Goal: Check status: Check status

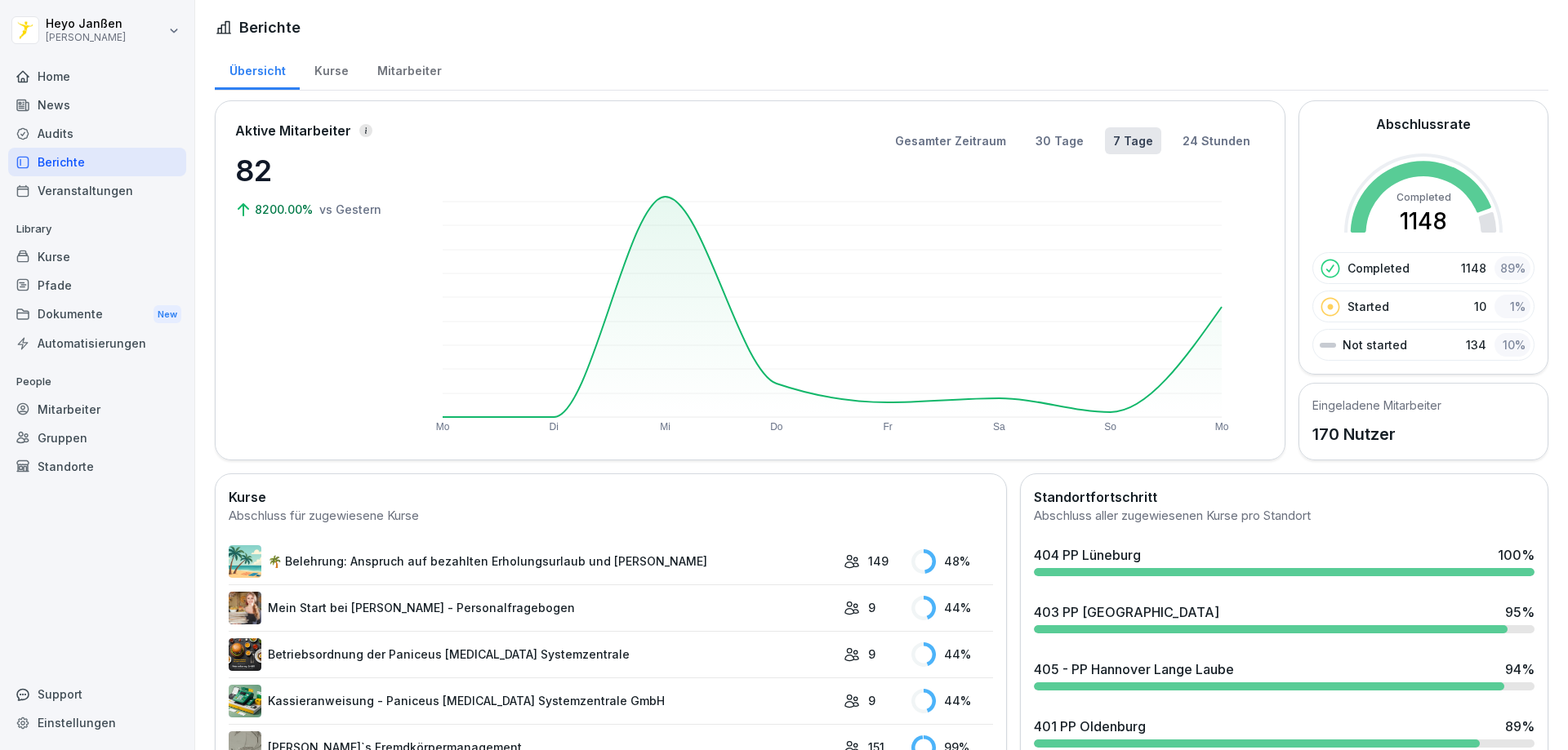
scroll to position [326, 0]
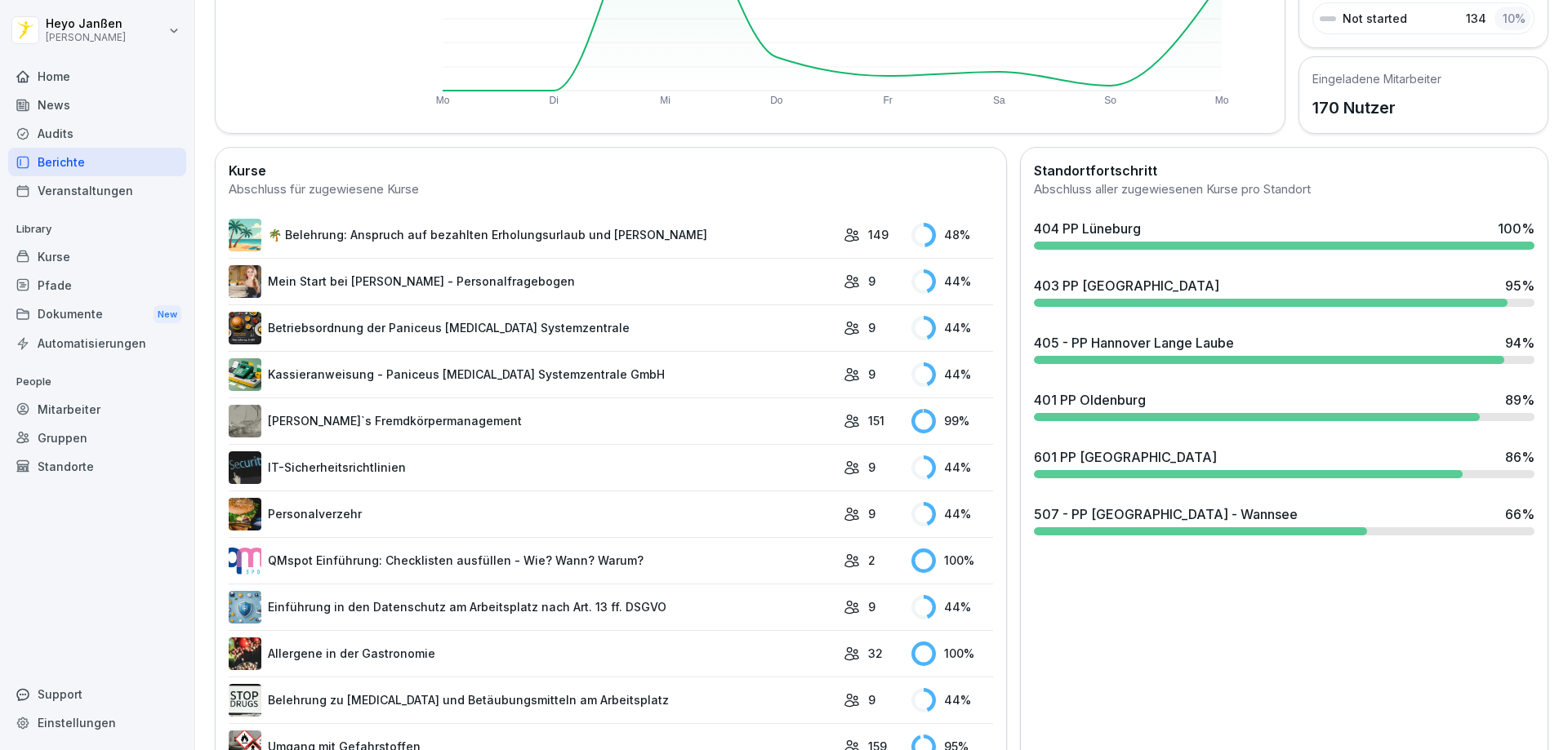
click at [1324, 536] on div "507 - PP [GEOGRAPHIC_DATA] - Wannsee 66 %" at bounding box center [1284, 519] width 513 height 44
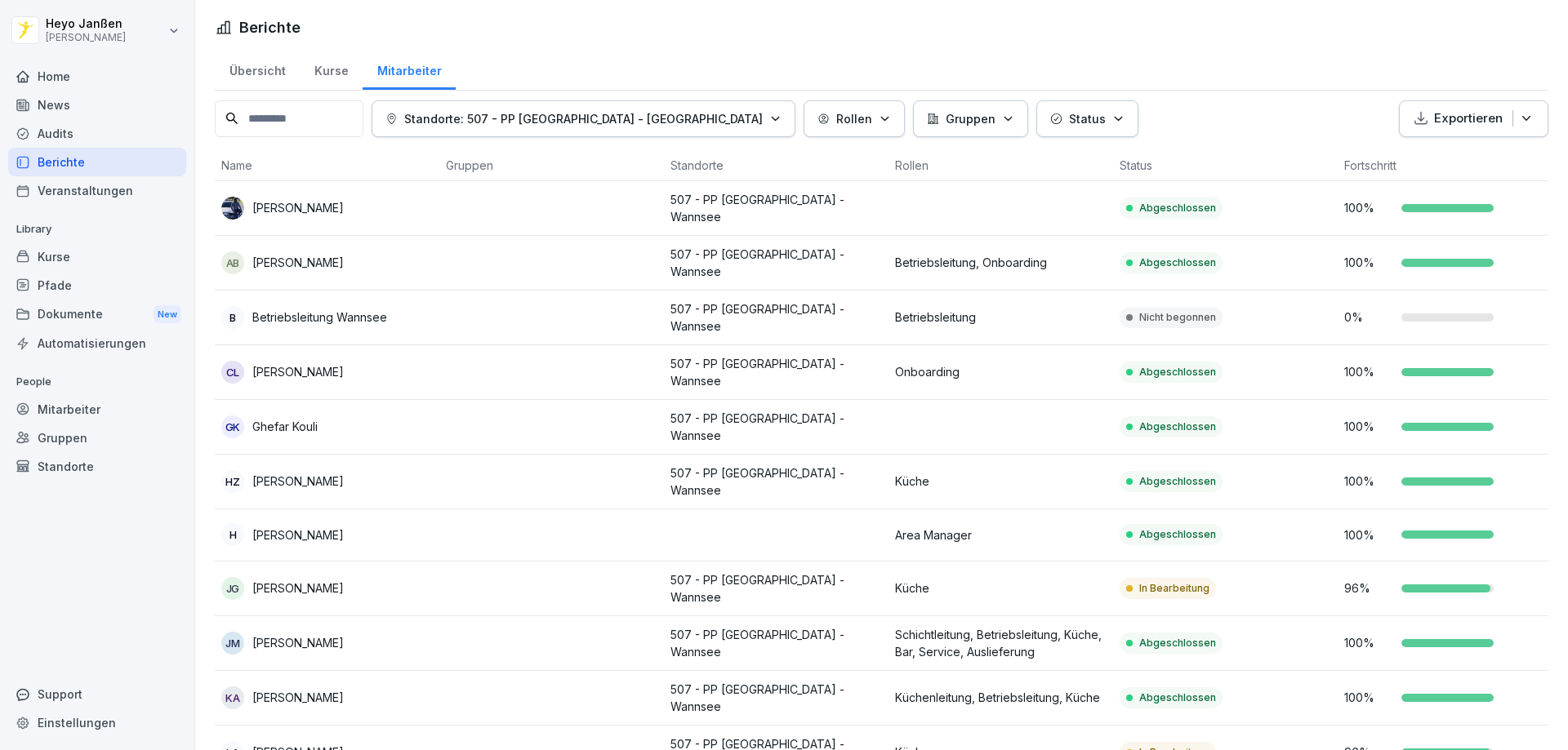
click at [115, 159] on div "Berichte" at bounding box center [97, 162] width 178 height 29
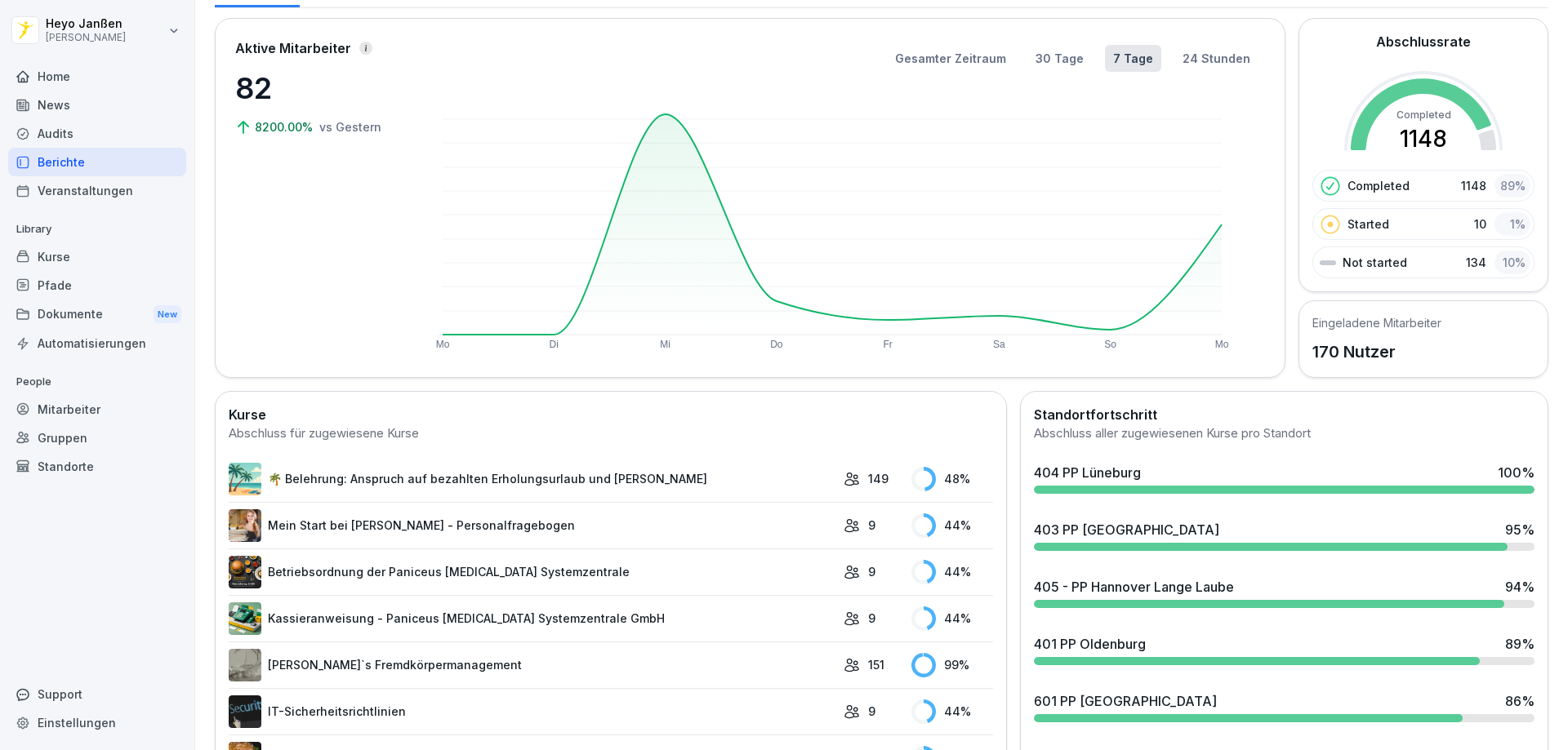
scroll to position [326, 0]
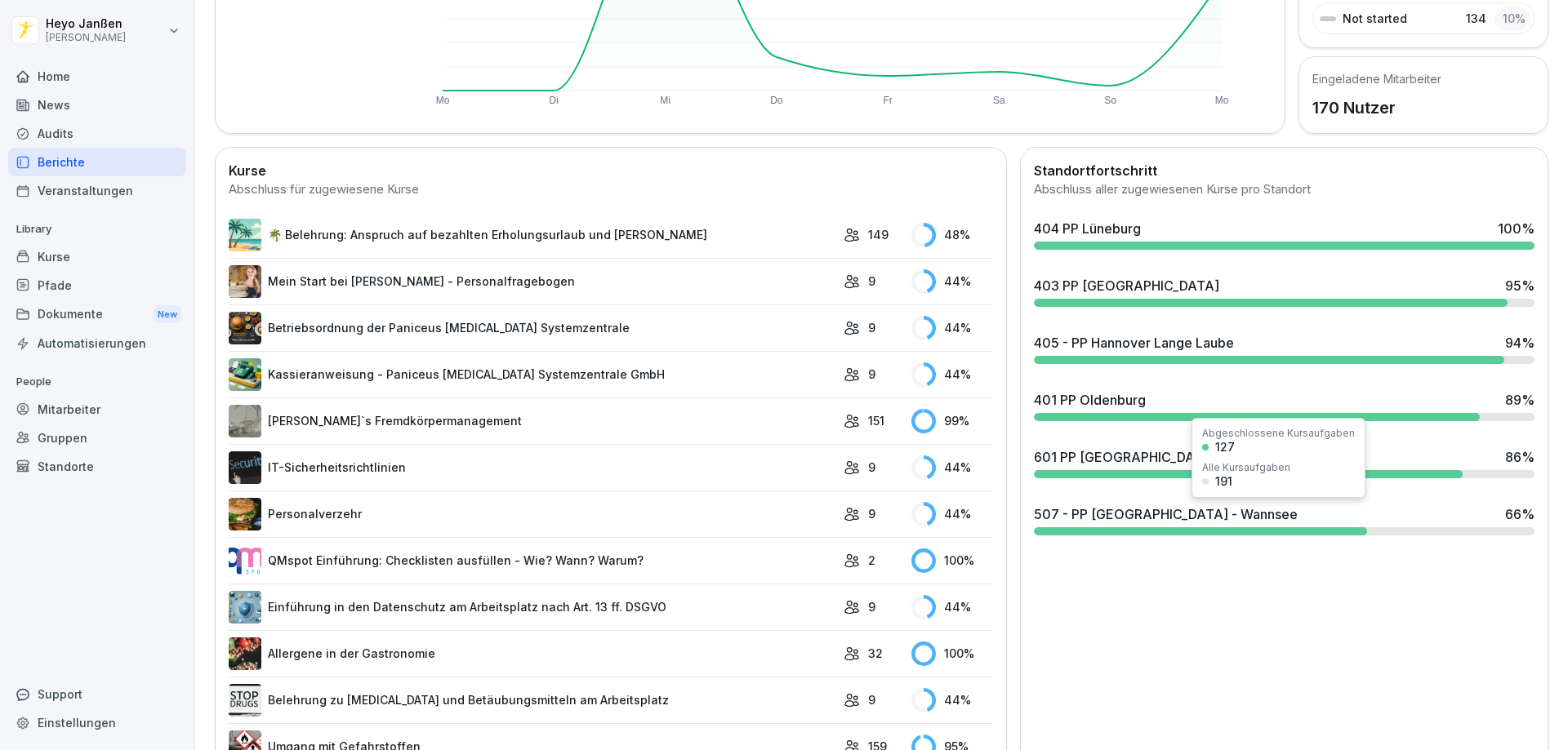
click at [1190, 535] on div at bounding box center [1200, 531] width 333 height 8
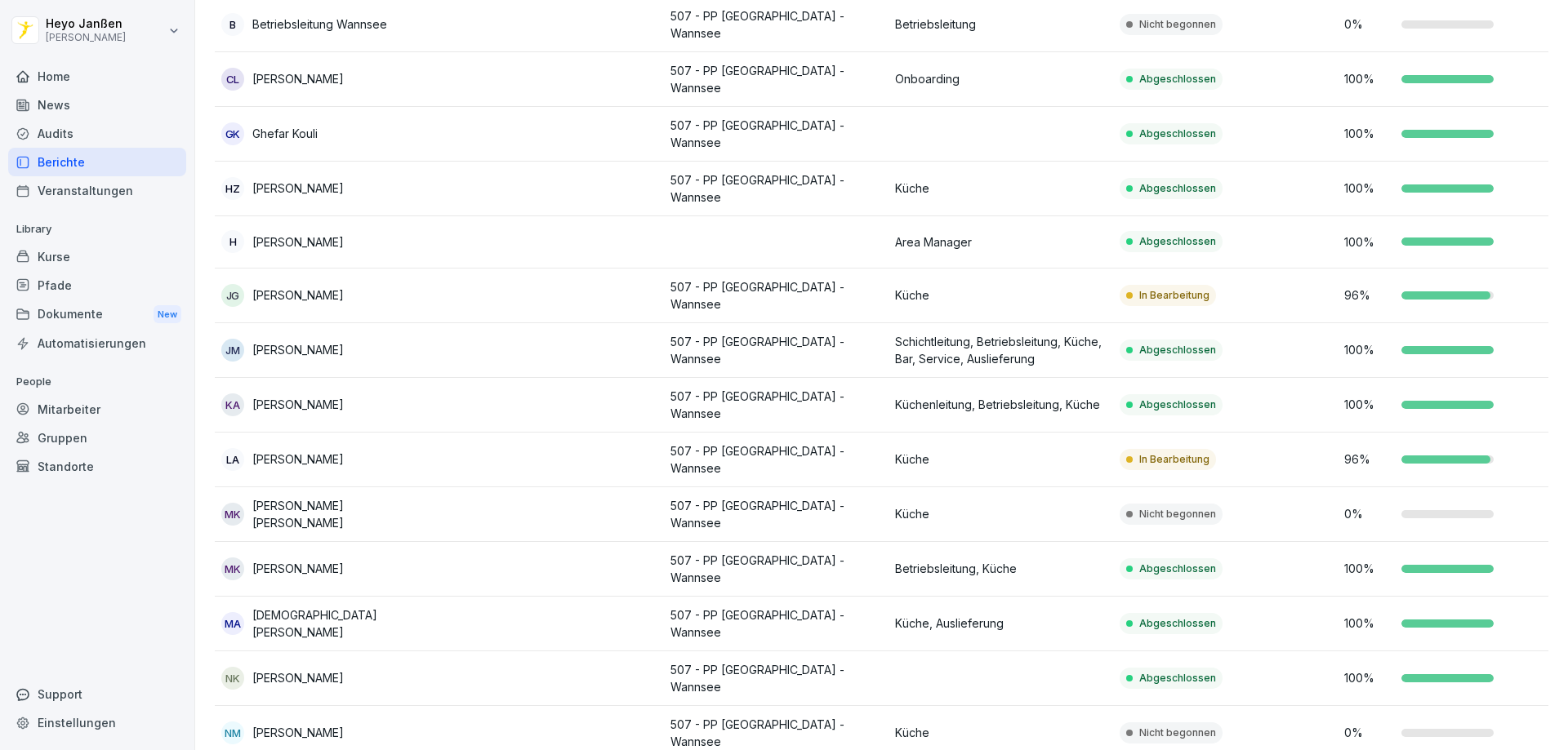
scroll to position [264, 0]
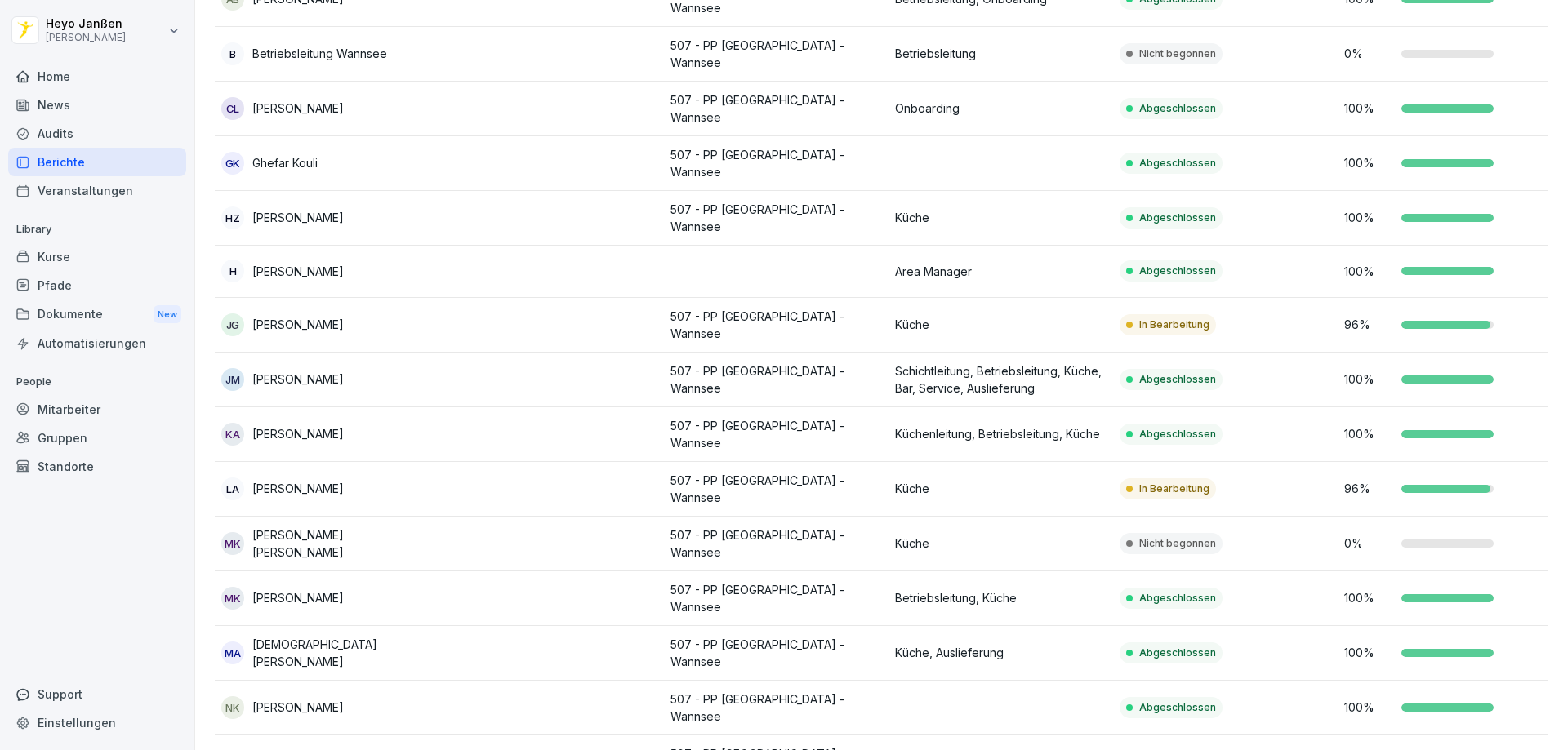
click at [1050, 103] on p "Onboarding" at bounding box center [1001, 107] width 211 height 17
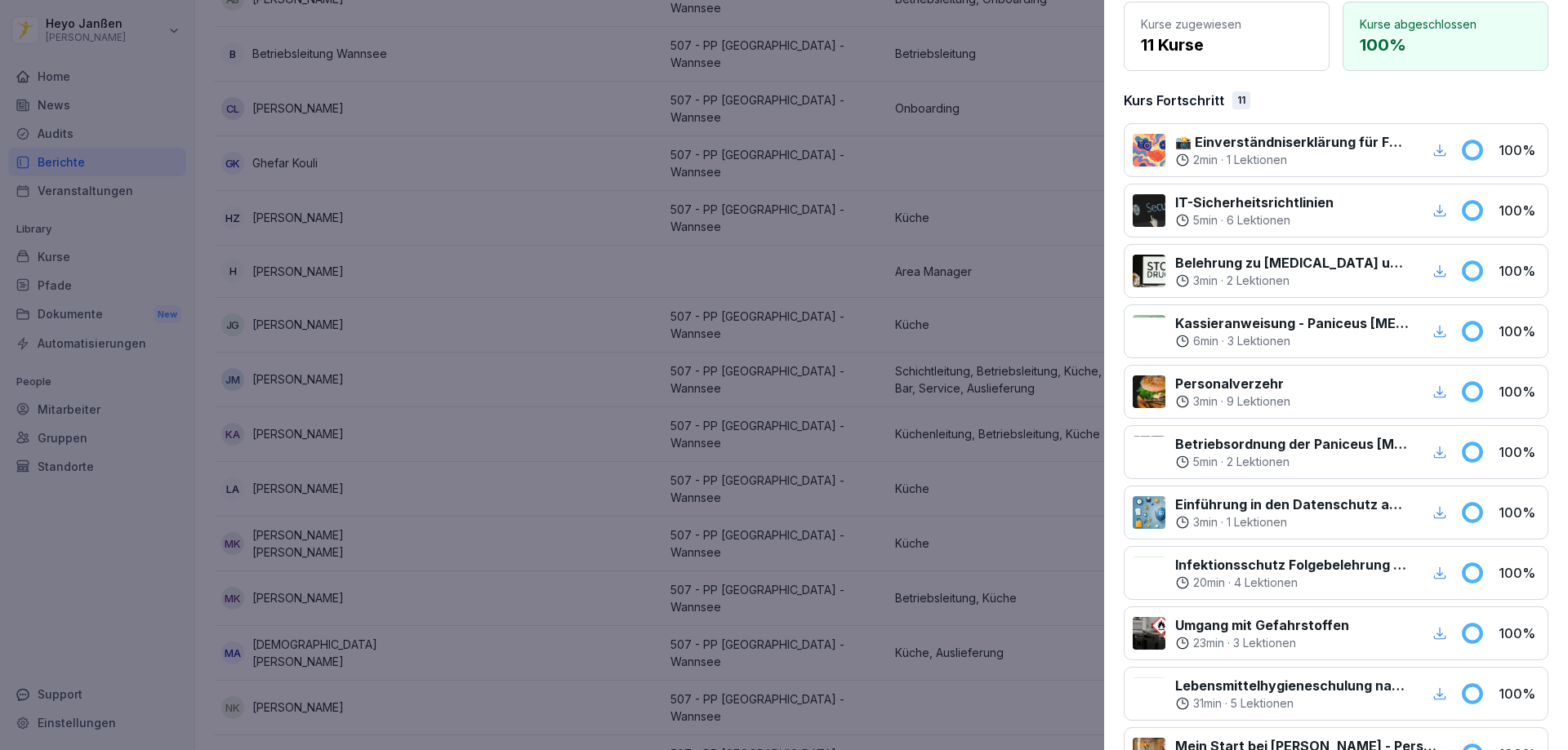
scroll to position [0, 0]
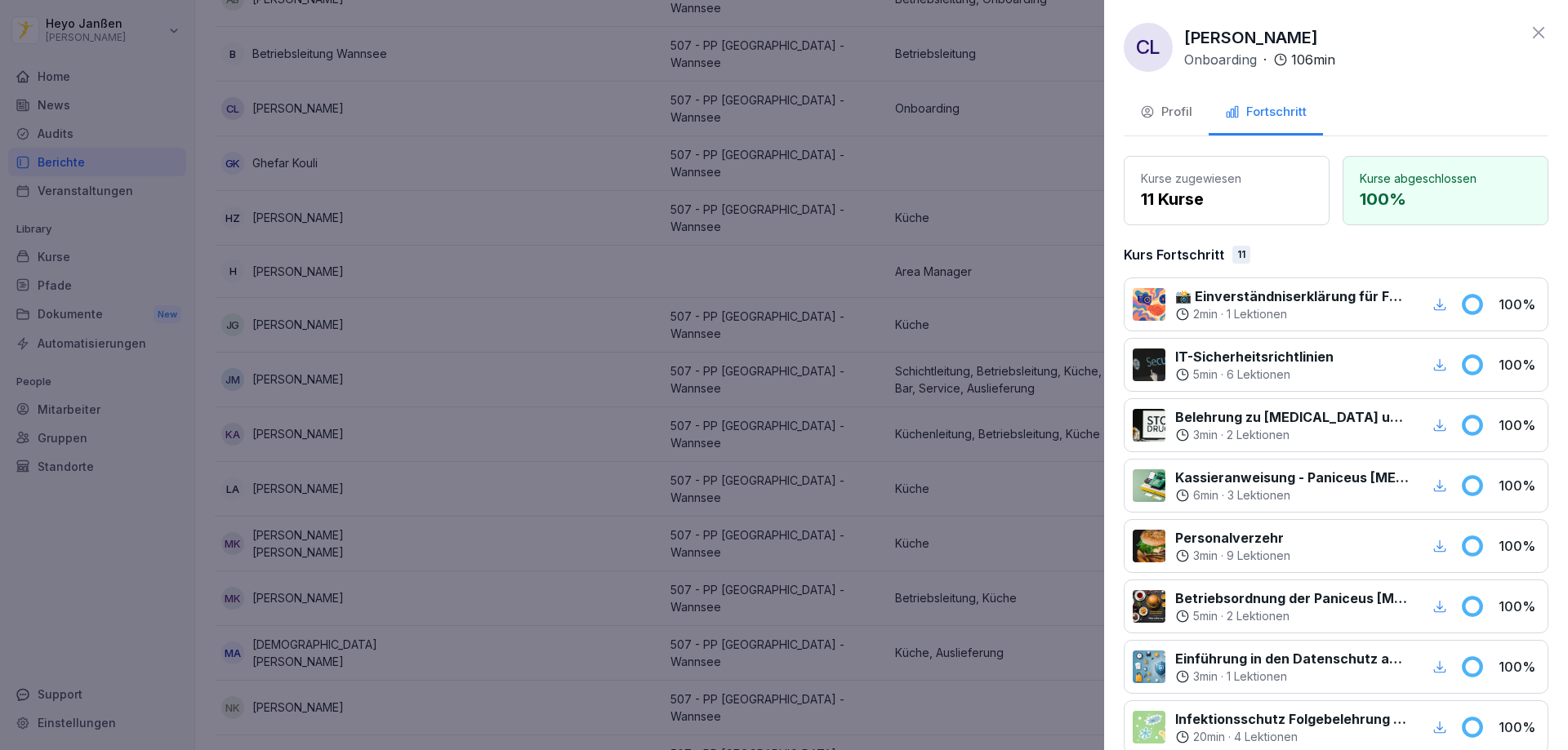
click at [1522, 42] on div "CL [PERSON_NAME] Onboarding · 106 min" at bounding box center [1335, 47] width 425 height 49
click at [1529, 23] on icon at bounding box center [1538, 33] width 20 height 20
